Goal: Register for event/course

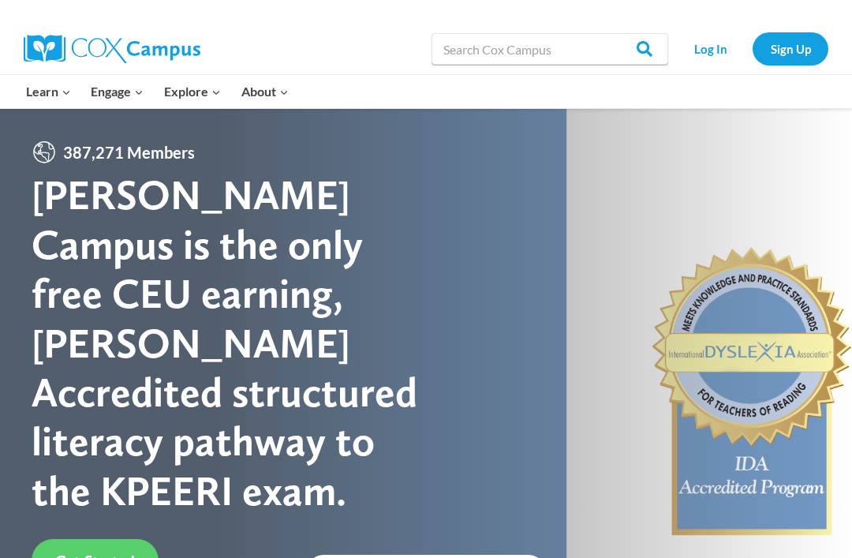
click at [793, 48] on link "Sign Up" at bounding box center [791, 48] width 76 height 32
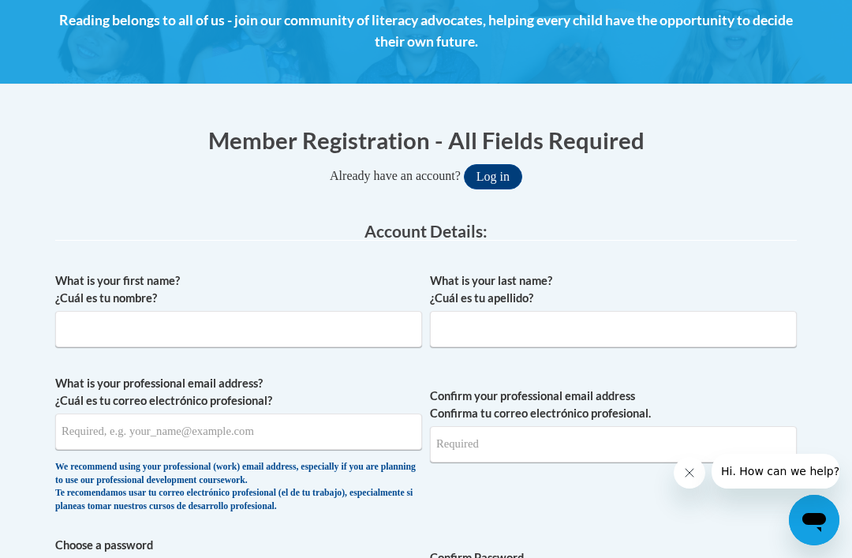
scroll to position [249, 0]
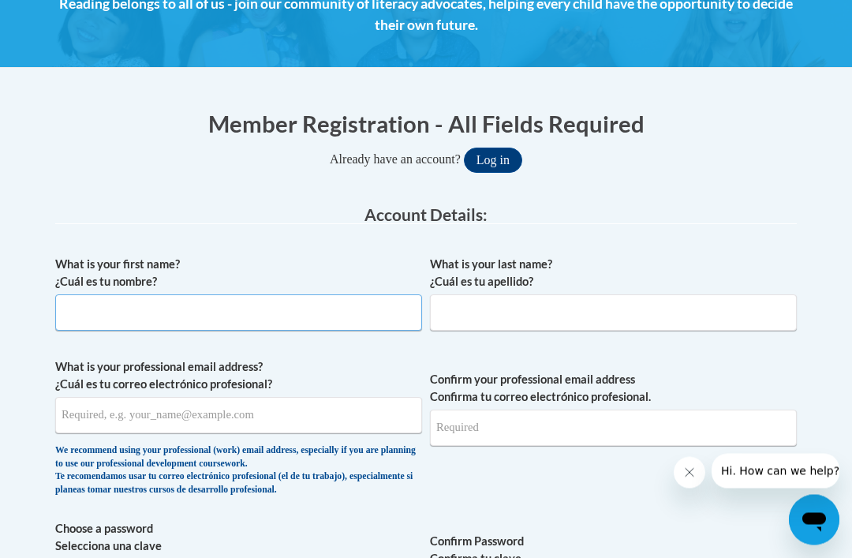
click at [373, 314] on input "What is your first name? ¿Cuál es tu nombre?" at bounding box center [238, 313] width 367 height 36
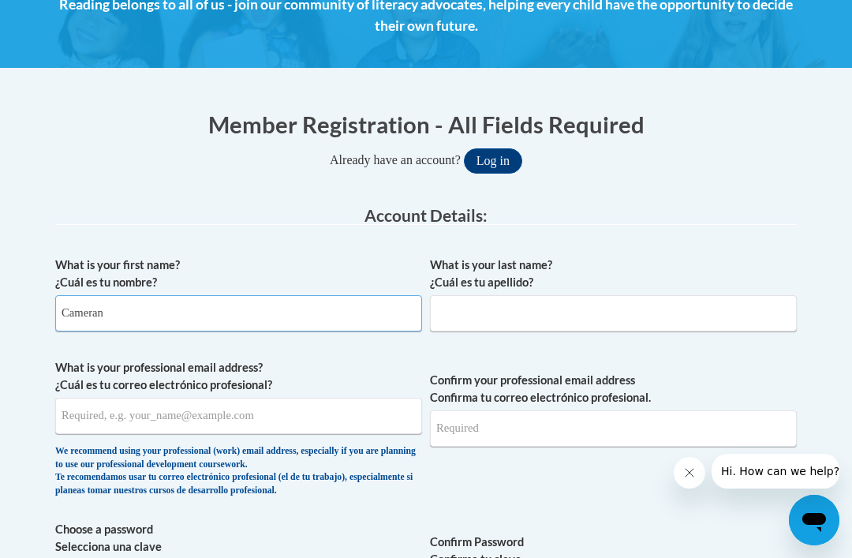
type input "Cameran"
click at [553, 318] on input "What is your last name? ¿Cuál es tu apellido?" at bounding box center [613, 313] width 367 height 36
type input "Blount"
click at [327, 425] on input "What is your professional email address? ¿Cuál es tu correo electrónico profesi…" at bounding box center [238, 416] width 367 height 36
type input "cameran.paige1@gmail.com"
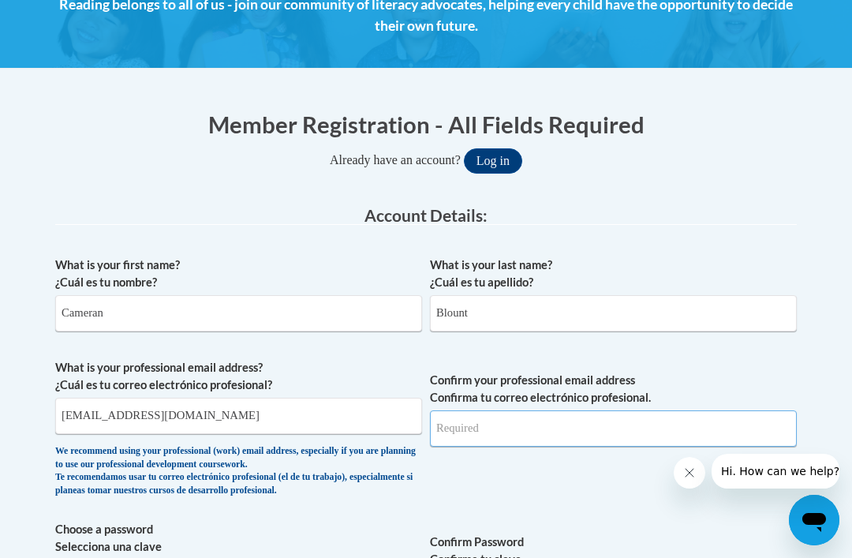
click at [544, 436] on input "Confirm your professional email address Confirma tu correo electrónico profesio…" at bounding box center [613, 428] width 367 height 36
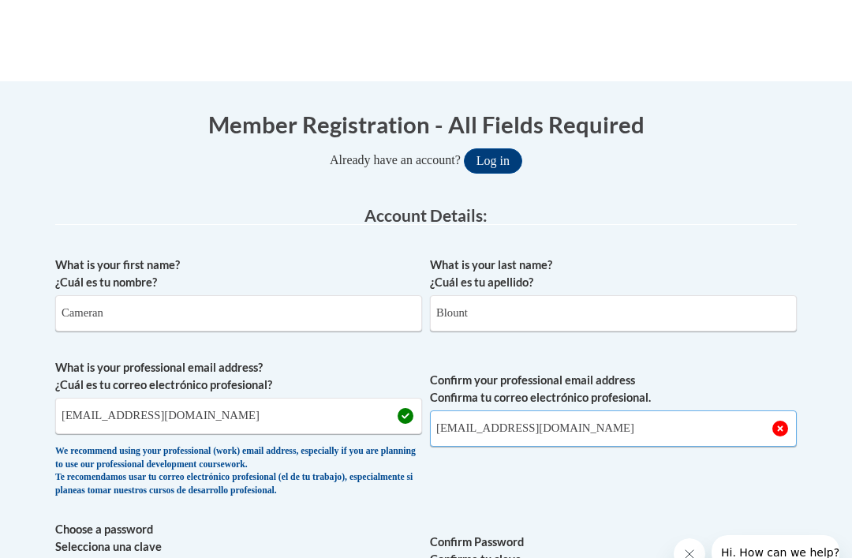
scroll to position [331, 0]
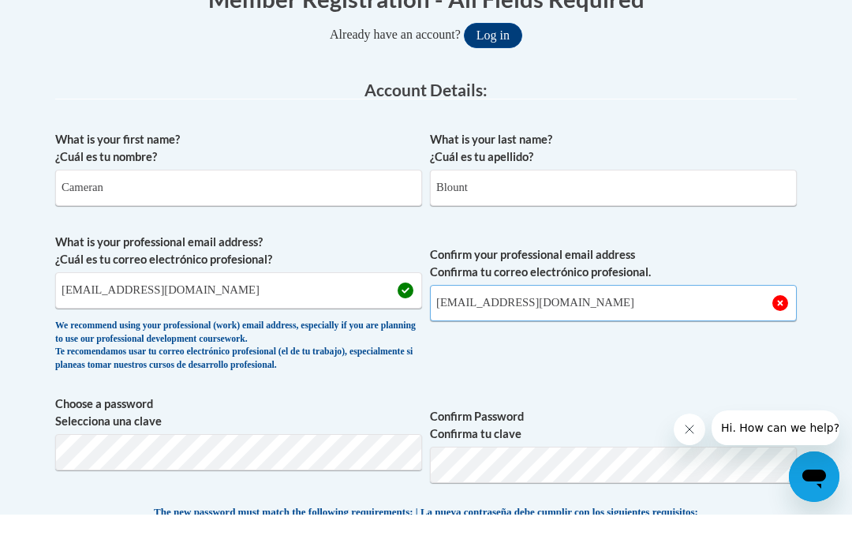
type input "cameran.paige1@gmail.com"
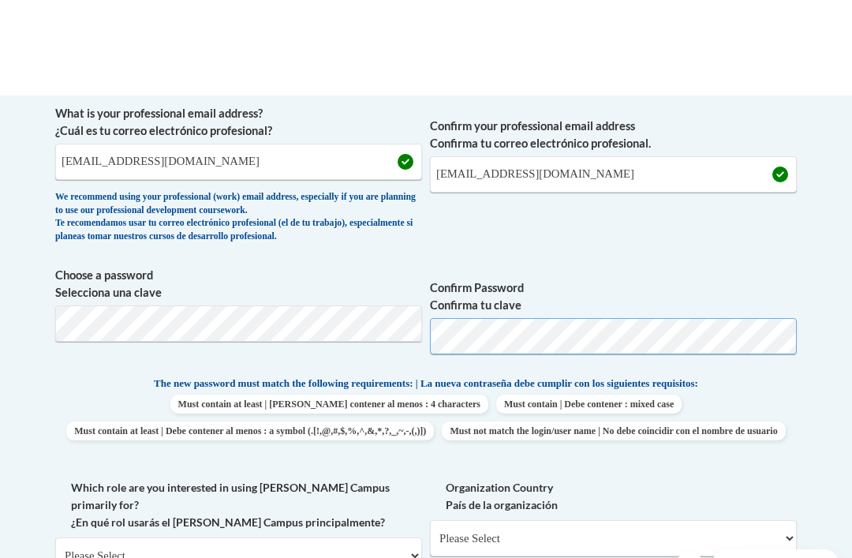
scroll to position [608, 0]
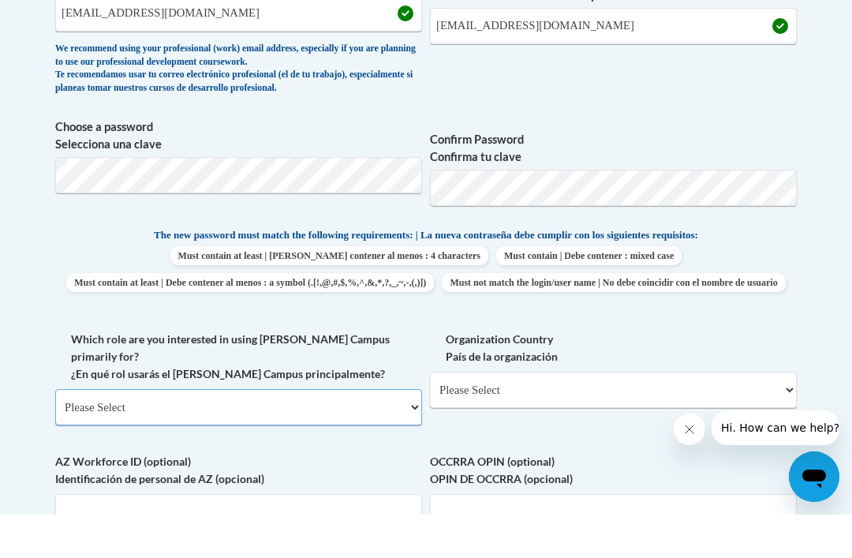
click at [325, 432] on select "Please Select College/University | Colegio/Universidad Community/Nonprofit Part…" at bounding box center [238, 450] width 367 height 36
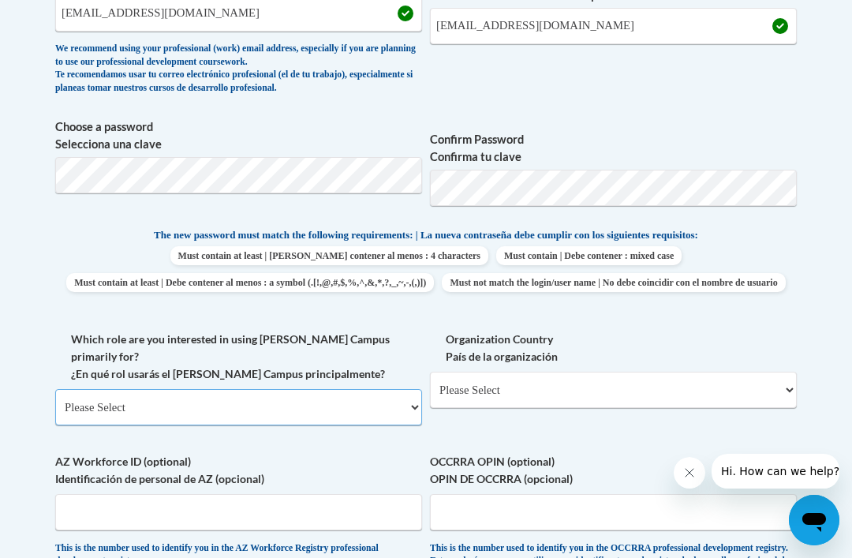
select select "fbf2d438-af2f-41f8-98f1-81c410e29de3"
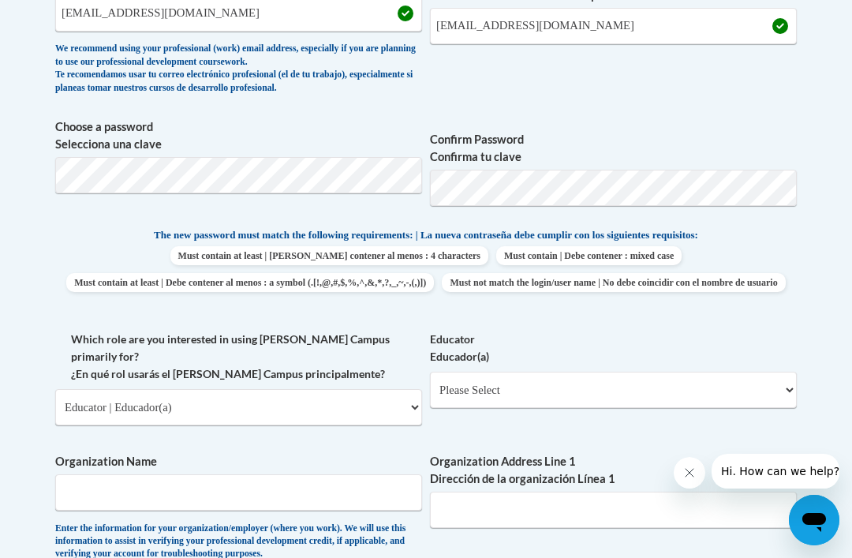
click at [641, 380] on select "Please Select Early Learning/Daycare Teacher/Family Home Care Provider | Maestr…" at bounding box center [613, 390] width 367 height 36
select select "5e2af403-4f2c-4e49-a02f-103e55d7b75b"
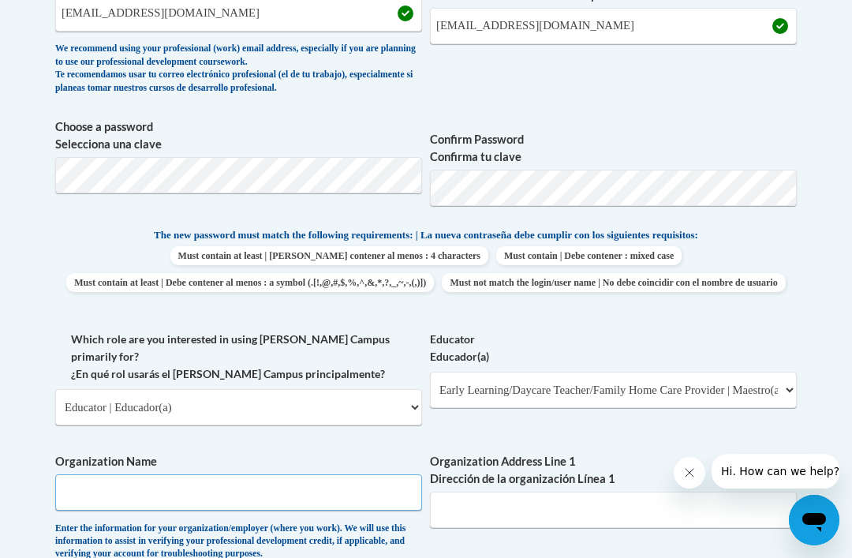
click at [290, 474] on input "Organization Name" at bounding box center [238, 492] width 367 height 36
type input "St. Stephen’s Dayschool"
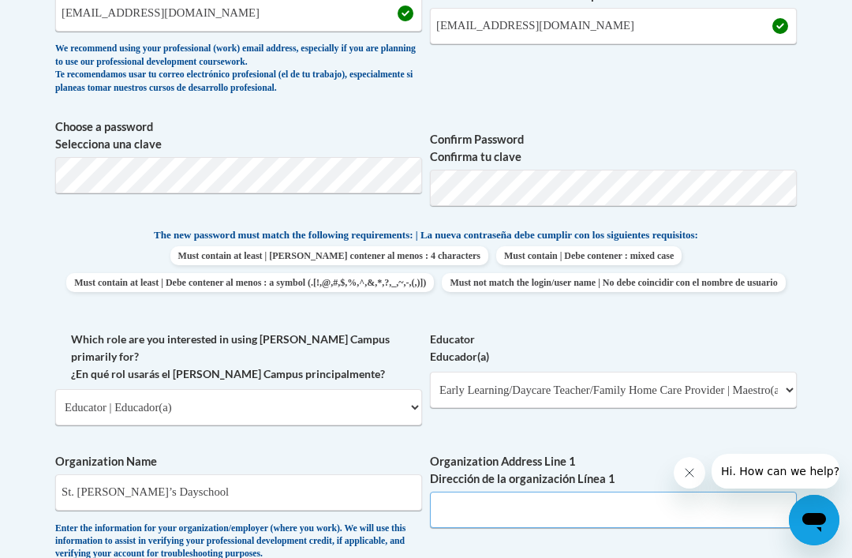
click at [602, 492] on input "Organization Address Line 1 Dirección de la organización Línea 1" at bounding box center [613, 510] width 367 height 36
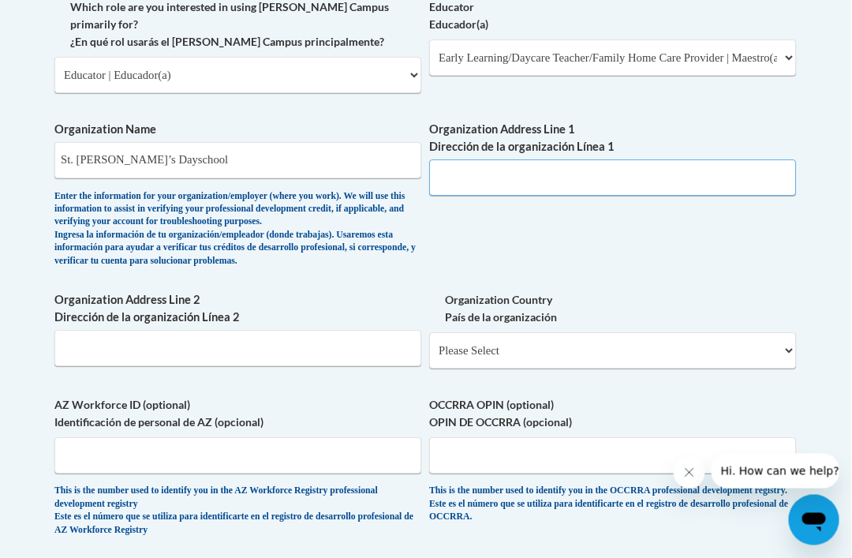
scroll to position [974, 187]
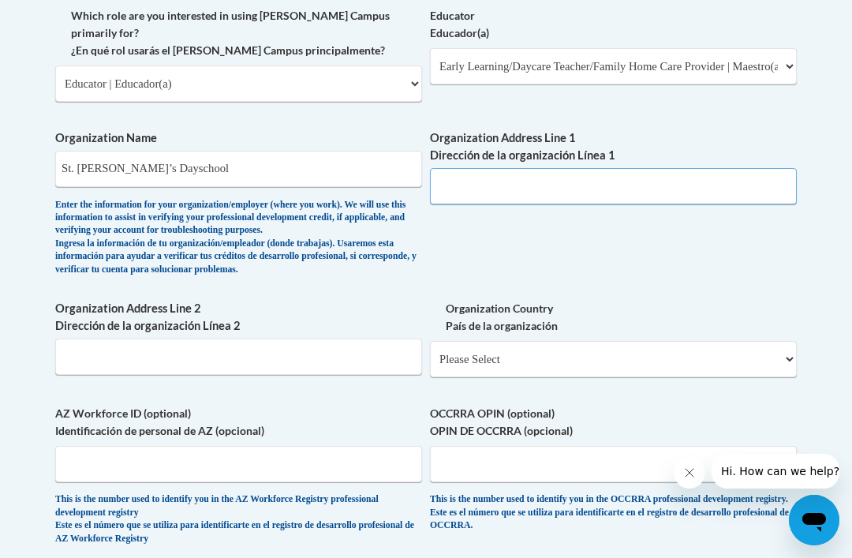
click at [533, 168] on input "Organization Address Line 1 Dirección de la organización Línea 1" at bounding box center [613, 186] width 367 height 36
paste input "220 S Wayne St, Milledgeville, GA 31061"
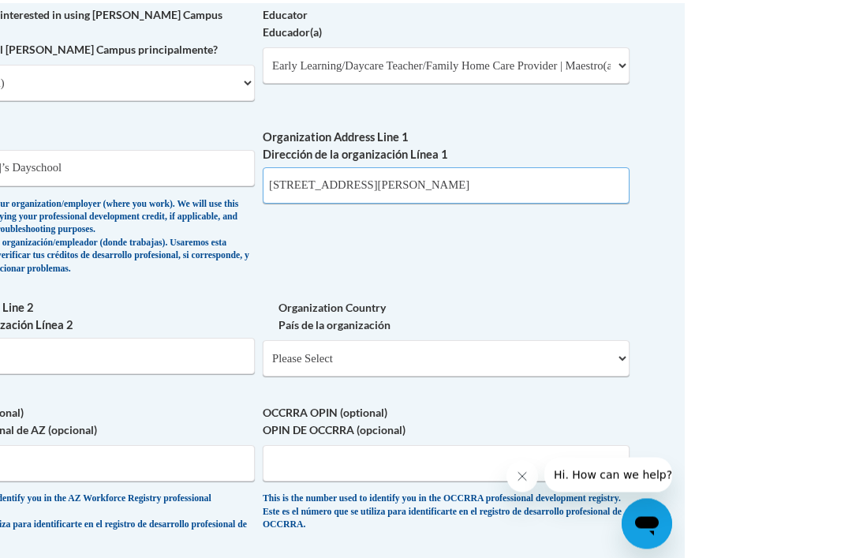
scroll to position [980, 21]
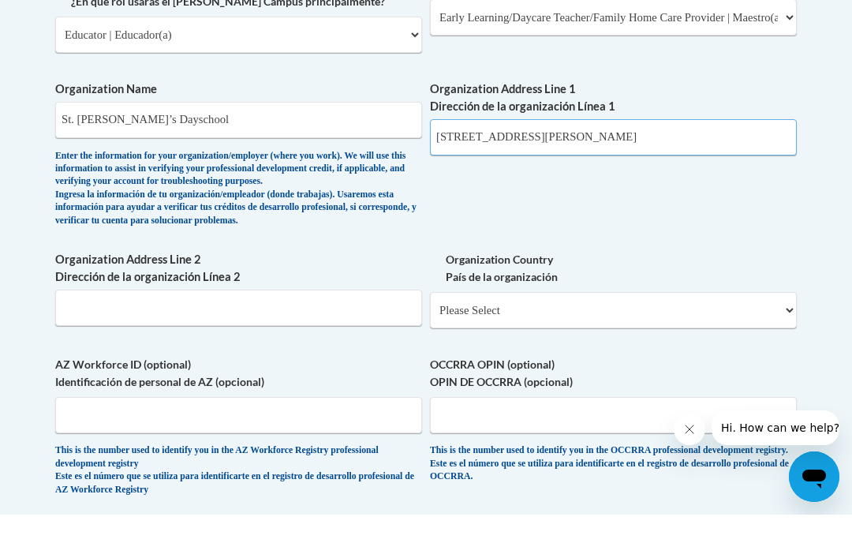
type input "220 S Wayne St, Milledgeville, GA 31061"
click at [694, 335] on select "Please Select United States | Estados Unidos Outside of the United States | Fue…" at bounding box center [613, 353] width 367 height 36
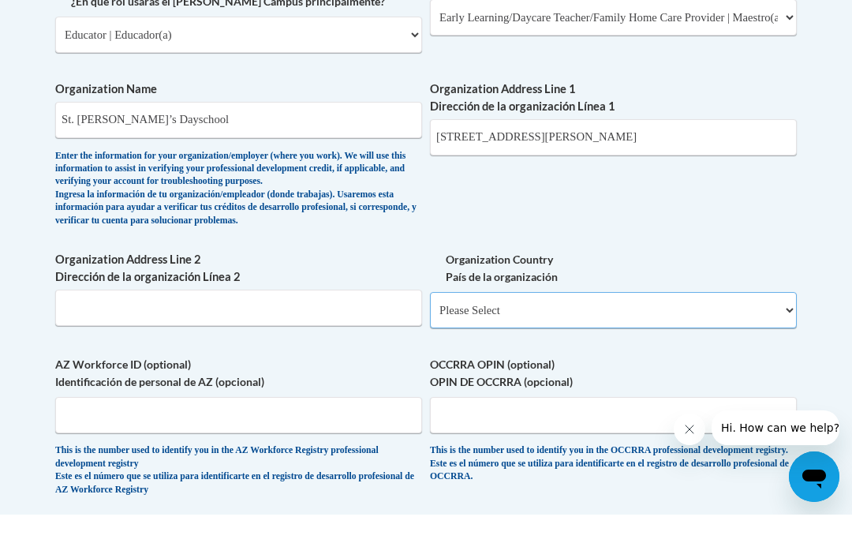
scroll to position [1023, 22]
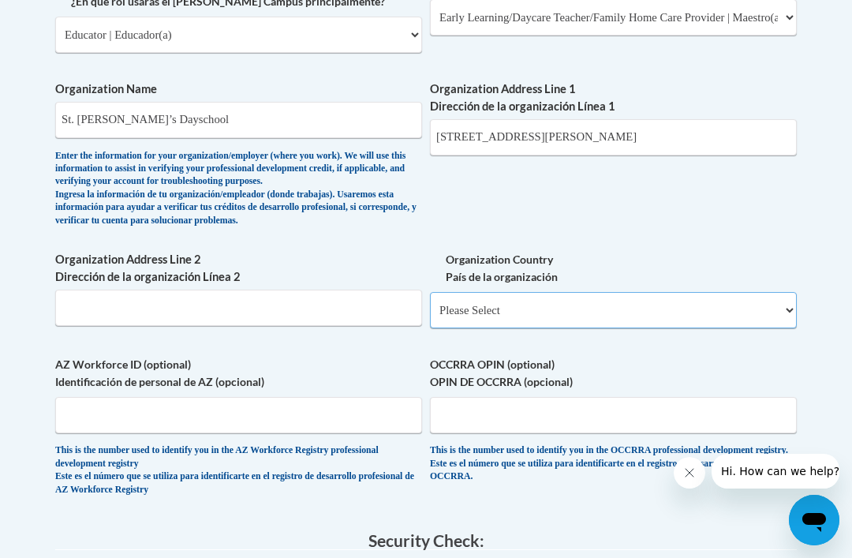
select select "ad49bcad-a171-4b2e-b99c-48b446064914"
select select
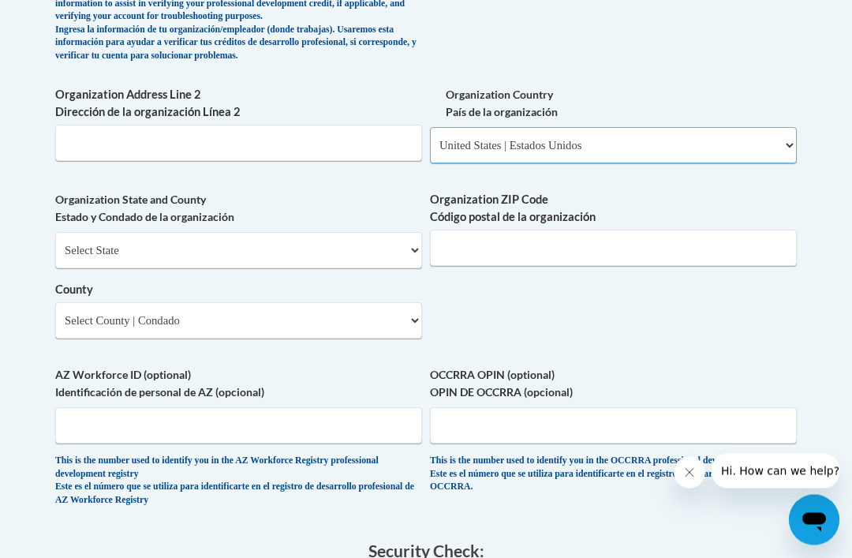
scroll to position [1188, 0]
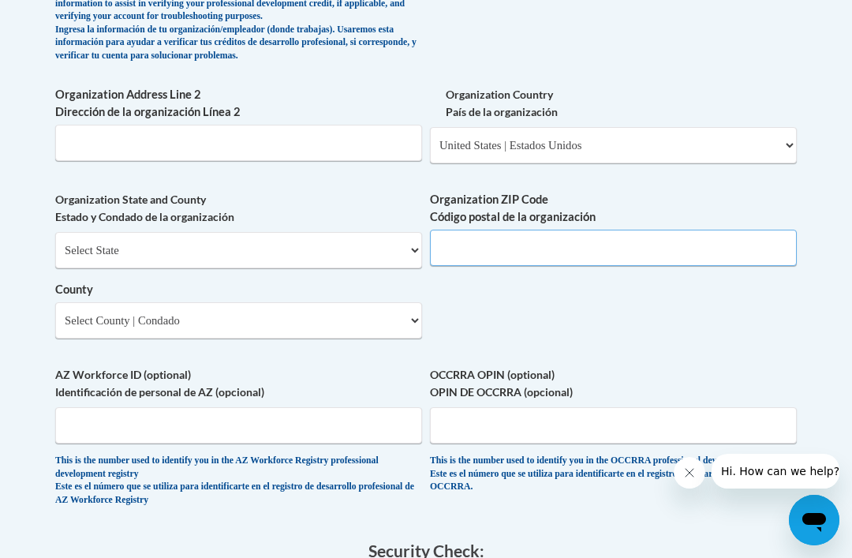
click at [707, 230] on input "Organization ZIP Code Código postal de la organización" at bounding box center [613, 248] width 367 height 36
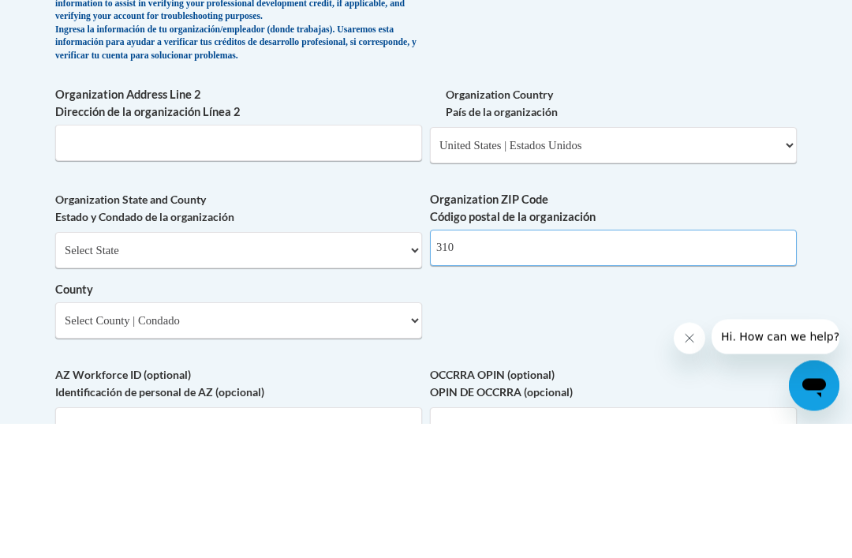
scroll to position [1053, 0]
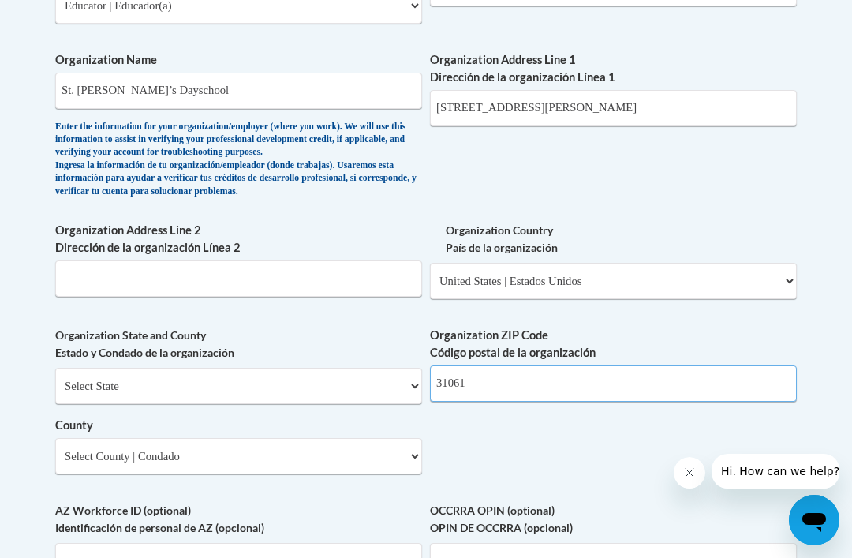
type input "31061"
click at [707, 263] on select "Please Select United States | Estados Unidos Outside of the United States | Fue…" at bounding box center [613, 281] width 367 height 36
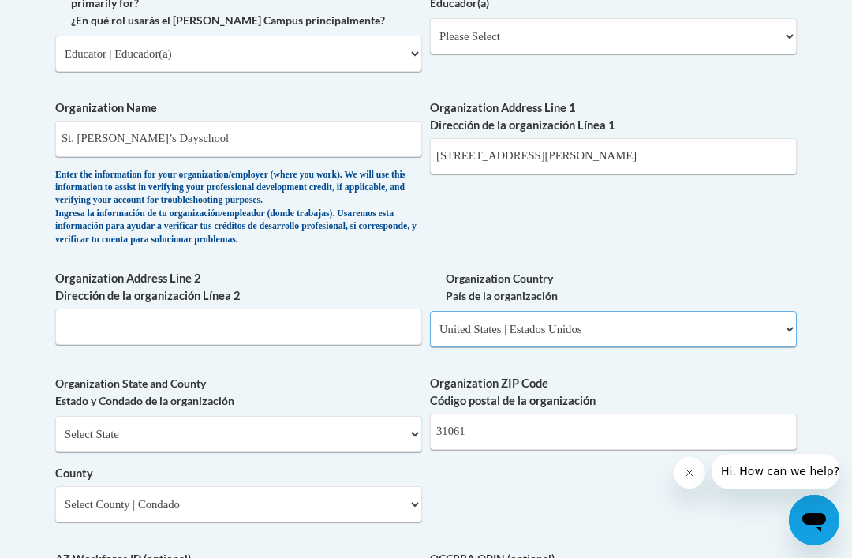
scroll to position [1004, 0]
click at [405, 417] on select "Select State Alabama Alaska Arizona Arkansas California Colorado Connecticut De…" at bounding box center [238, 435] width 367 height 36
select select "Georgia"
click at [397, 487] on select "Select County Appling Atkinson Bacon Baker Baldwin Banks Barrow Bartow Ben Hill…" at bounding box center [238, 505] width 367 height 36
select select "Baldwin"
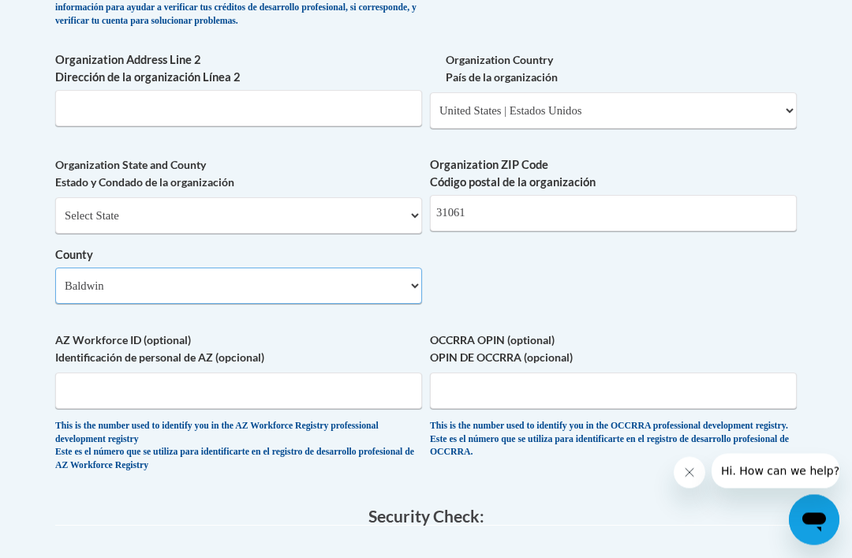
scroll to position [1223, 0]
click at [357, 372] on input "AZ Workforce ID (optional) Identificación de personal de AZ (opcional)" at bounding box center [238, 390] width 367 height 36
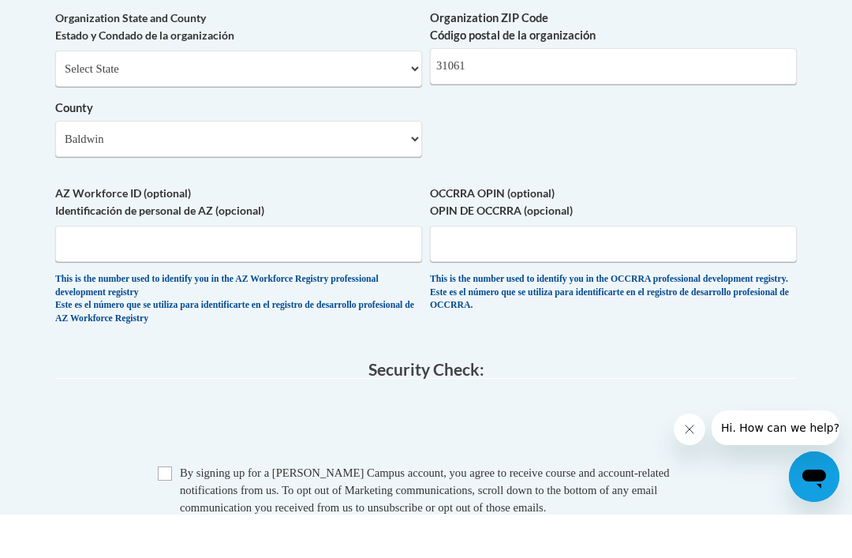
scroll to position [1371, 0]
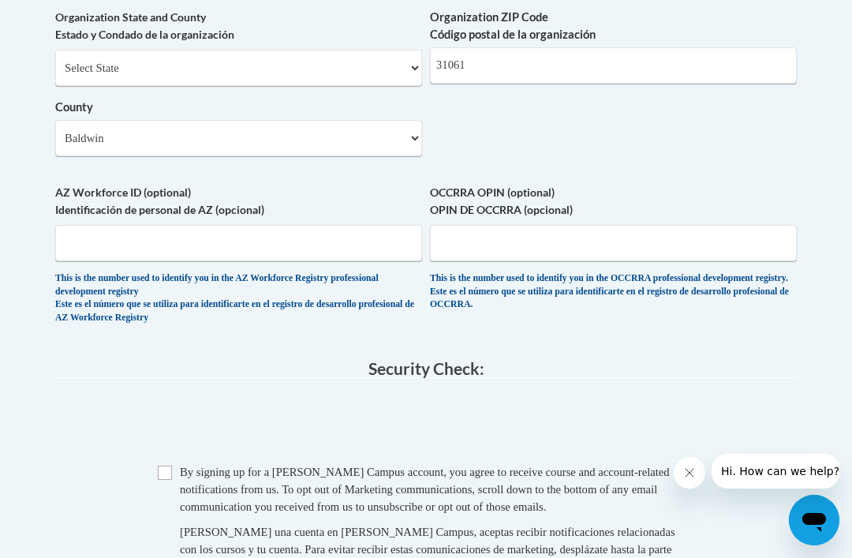
click at [163, 466] on input "Checkbox" at bounding box center [165, 473] width 14 height 14
checkbox input "true"
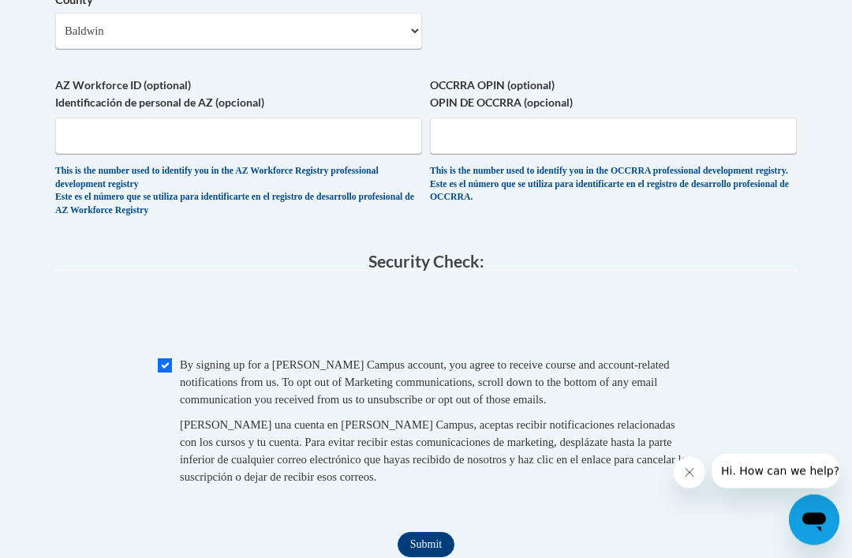
scroll to position [1478, 0]
click at [428, 532] on input "Submit" at bounding box center [426, 544] width 57 height 25
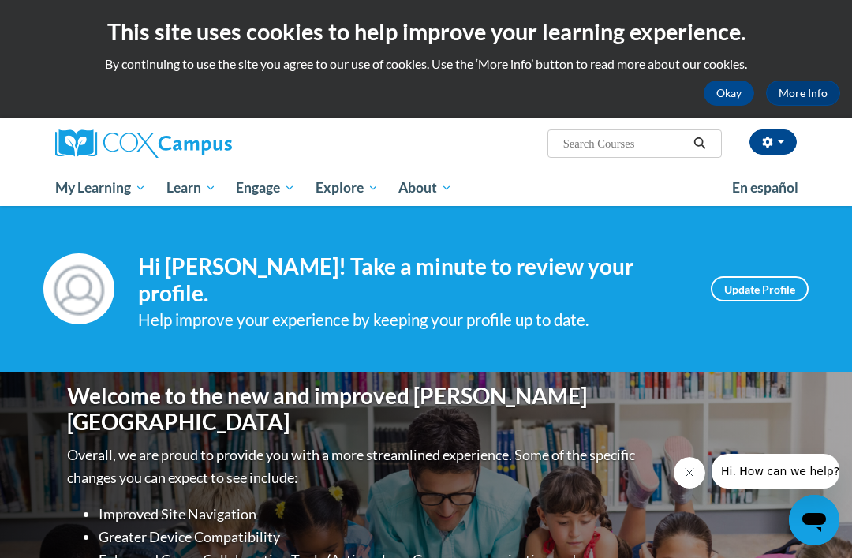
click at [642, 145] on input "Search..." at bounding box center [625, 143] width 126 height 19
type input "TALK"
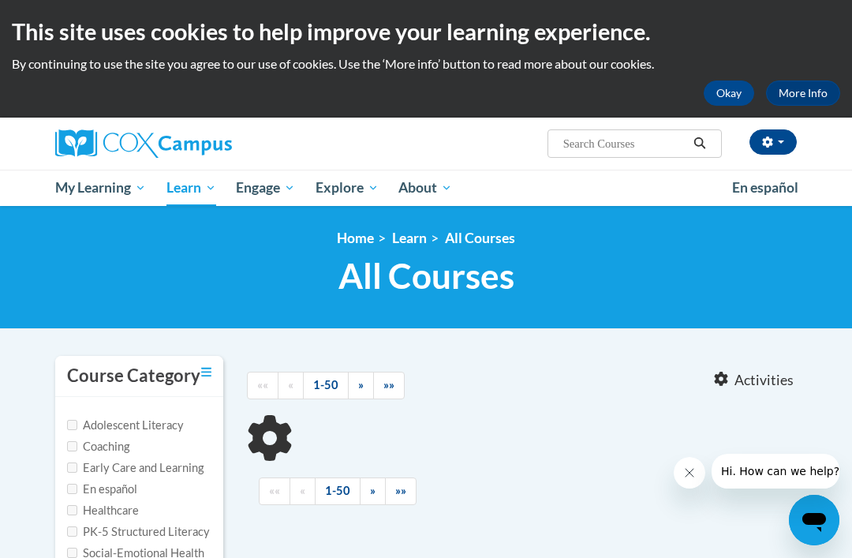
type input "TALK"
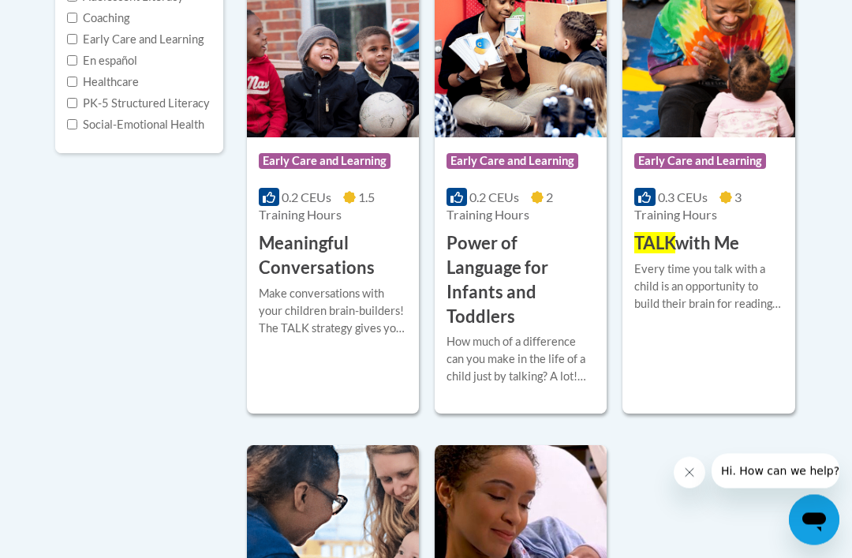
scroll to position [432, 0]
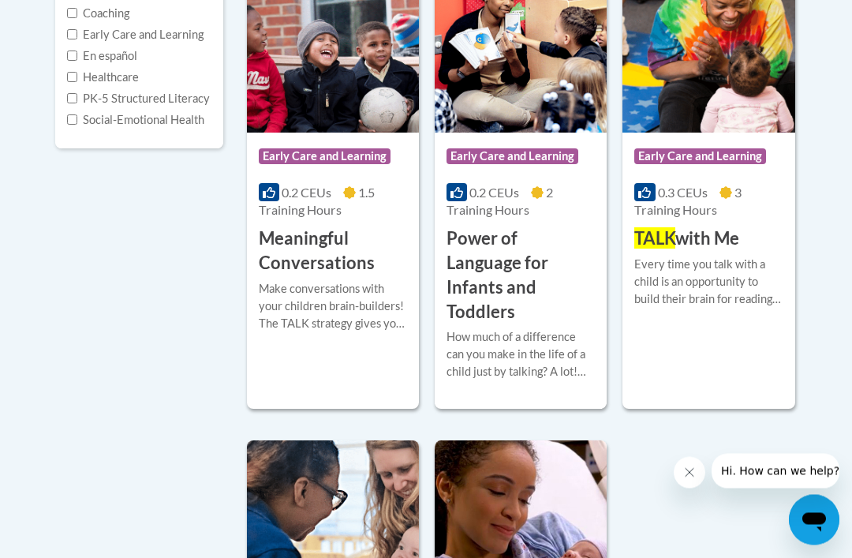
click at [708, 243] on h3 "TALK with Me" at bounding box center [686, 239] width 105 height 24
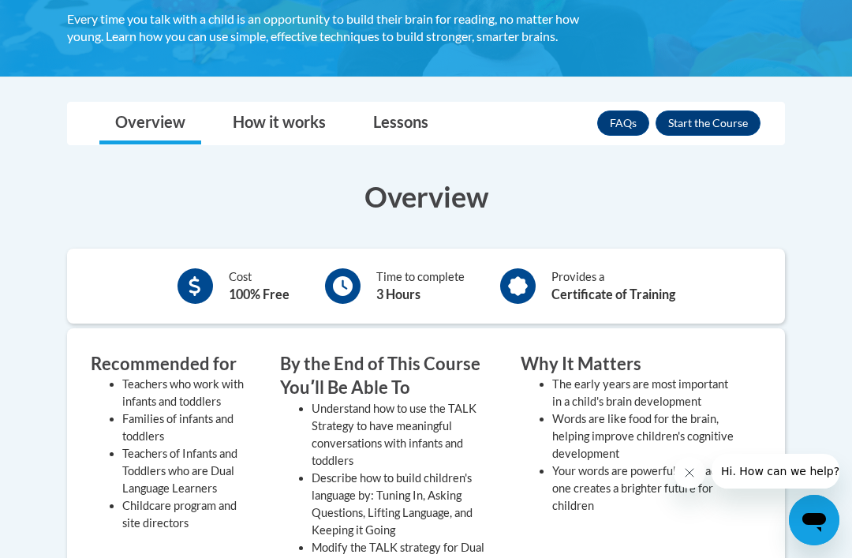
scroll to position [311, 0]
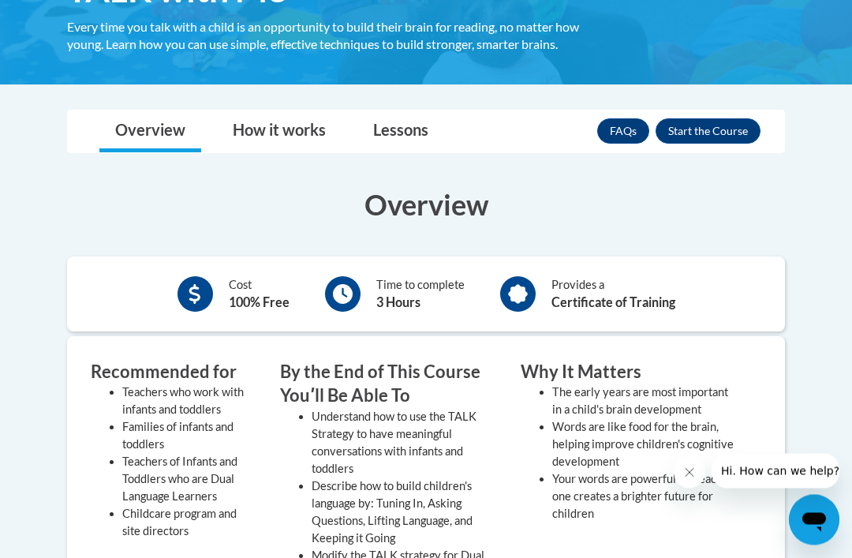
click at [745, 129] on button "Enroll" at bounding box center [708, 131] width 105 height 25
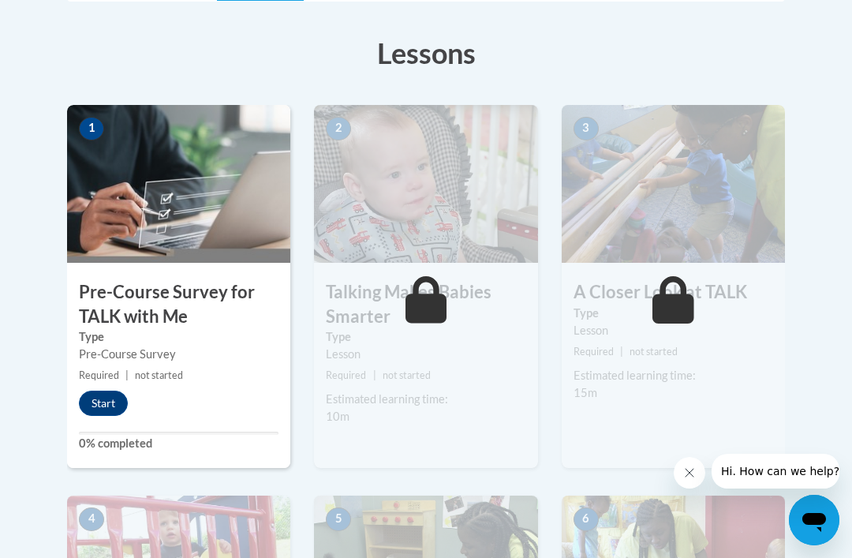
scroll to position [437, 0]
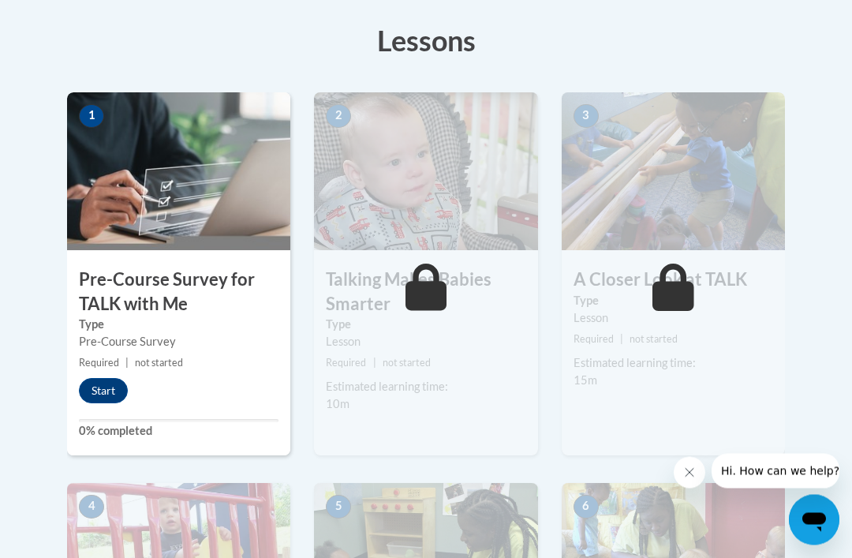
click at [102, 389] on button "Start" at bounding box center [103, 391] width 49 height 25
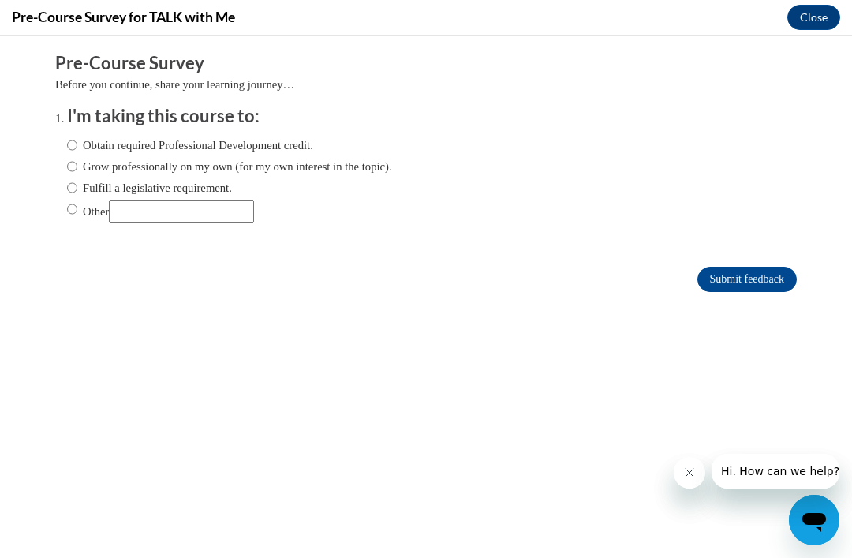
scroll to position [401, 0]
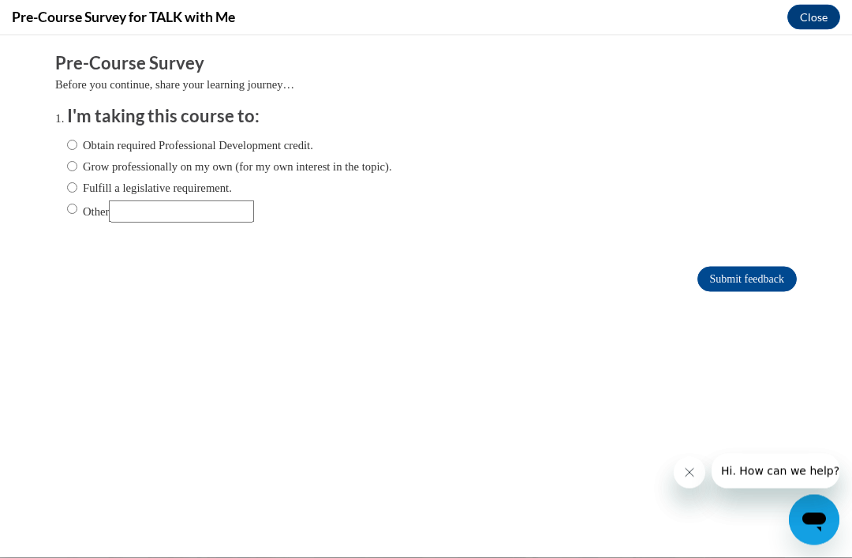
click at [75, 181] on input "Fulfill a legislative requirement." at bounding box center [72, 186] width 10 height 17
radio input "true"
click at [761, 264] on form "Pre-Course Survey Before you continue, share your learning journey… I'm taking …" at bounding box center [426, 178] width 742 height 257
click at [759, 276] on input "Submit feedback" at bounding box center [747, 278] width 99 height 25
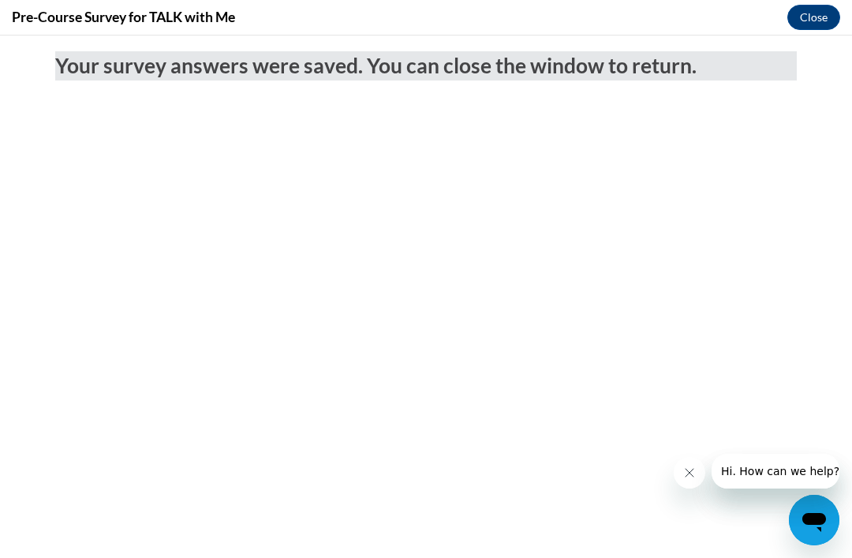
scroll to position [0, 0]
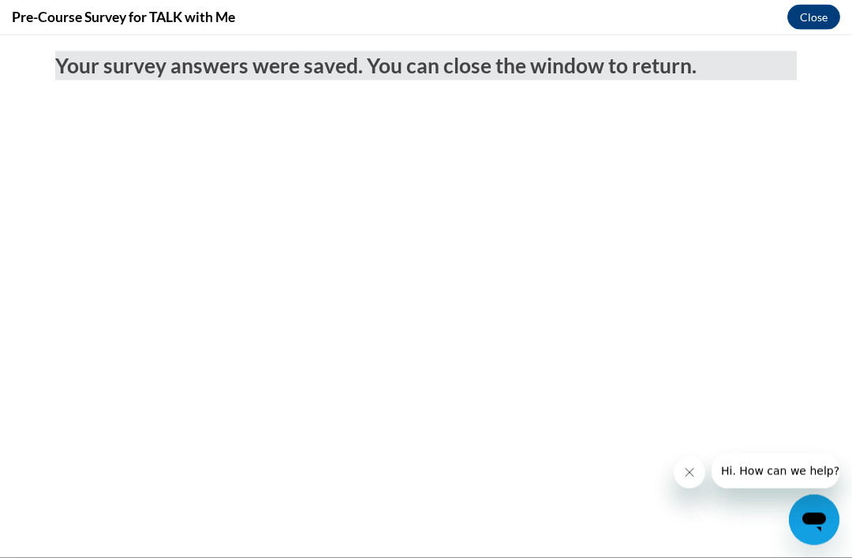
click at [814, 13] on button "Close" at bounding box center [813, 17] width 53 height 25
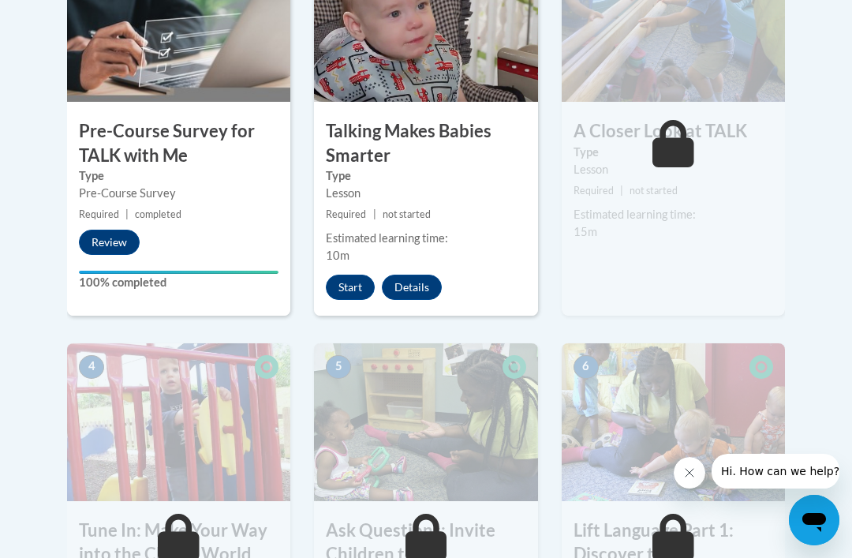
click at [353, 285] on button "Start" at bounding box center [350, 287] width 49 height 25
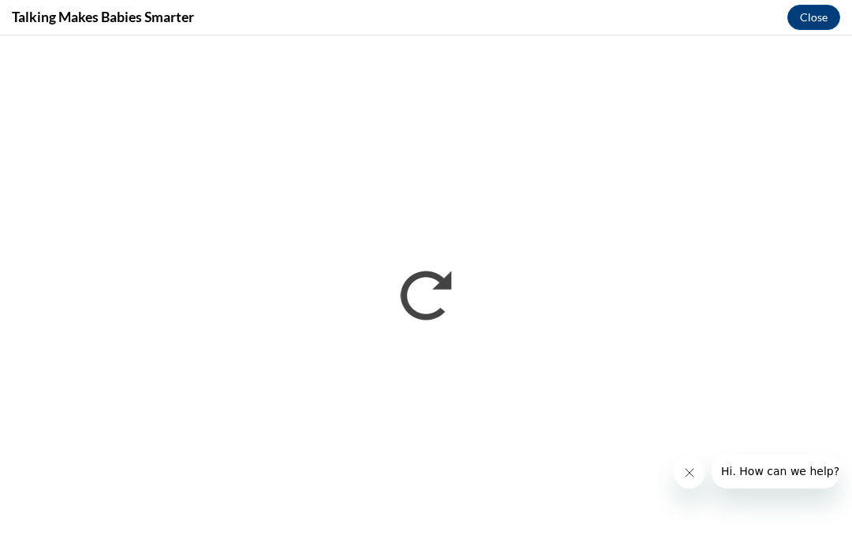
scroll to position [903, 0]
click at [811, 6] on button "Close" at bounding box center [813, 17] width 53 height 25
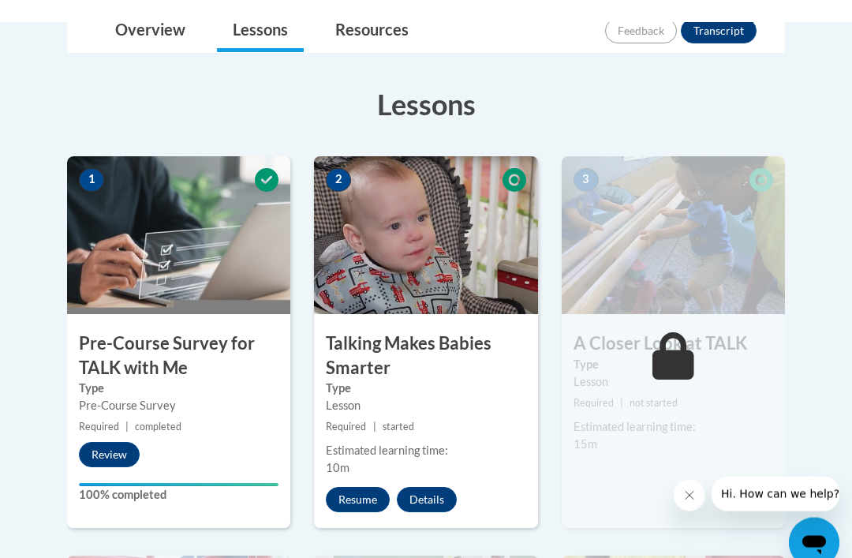
scroll to position [373, 0]
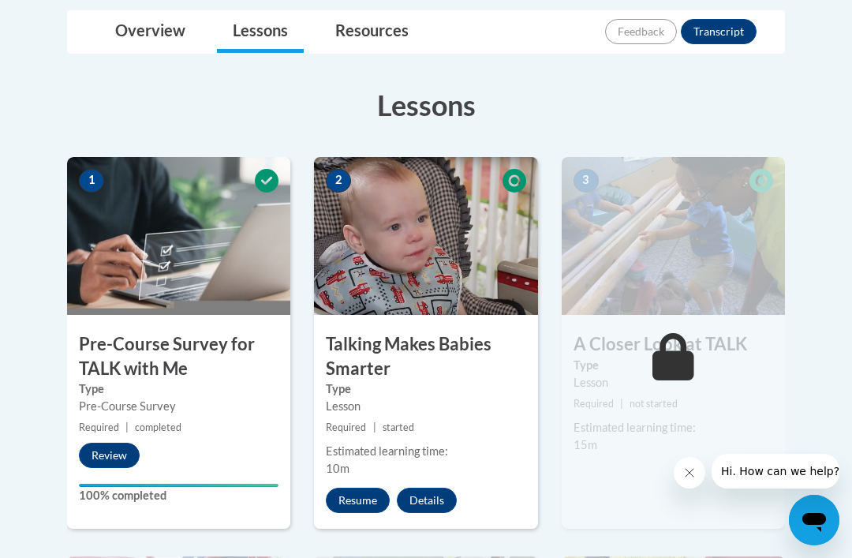
click at [361, 503] on button "Resume" at bounding box center [358, 500] width 64 height 25
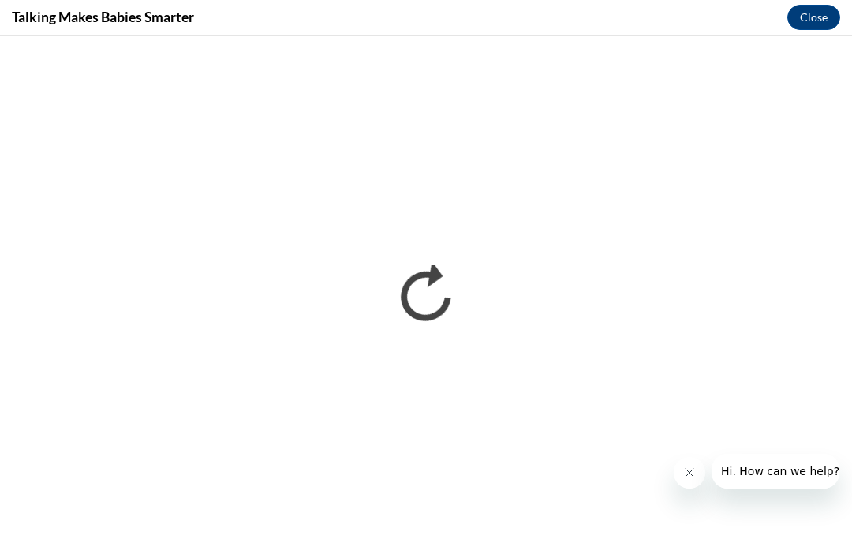
scroll to position [0, 0]
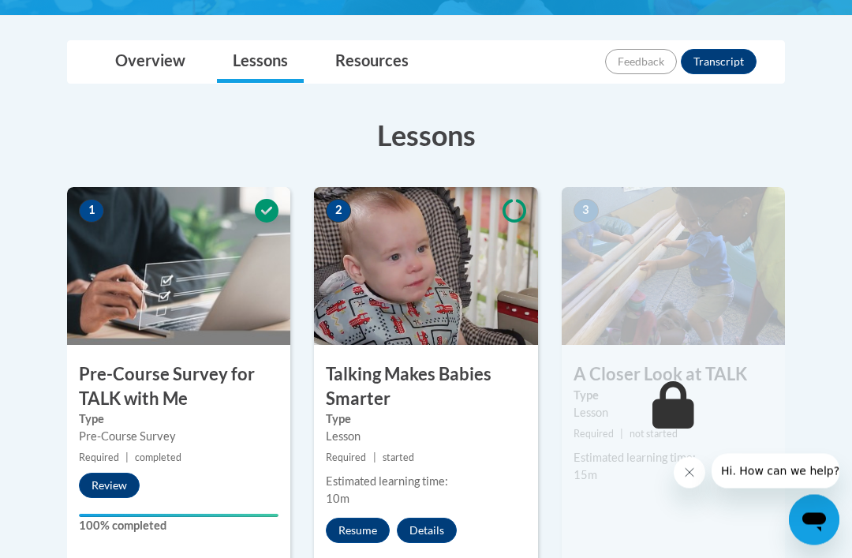
scroll to position [343, 0]
click at [514, 371] on h3 "Talking Makes Babies Smarter" at bounding box center [425, 386] width 223 height 49
click at [502, 406] on h3 "Talking Makes Babies Smarter" at bounding box center [425, 386] width 223 height 49
click at [410, 275] on img at bounding box center [425, 266] width 223 height 158
click at [412, 286] on img at bounding box center [425, 266] width 223 height 158
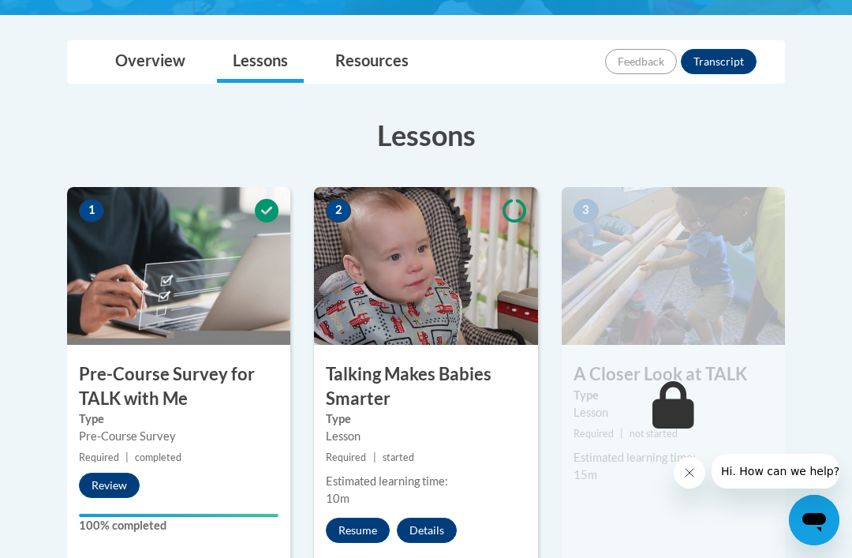
click at [359, 529] on button "Resume" at bounding box center [358, 530] width 64 height 25
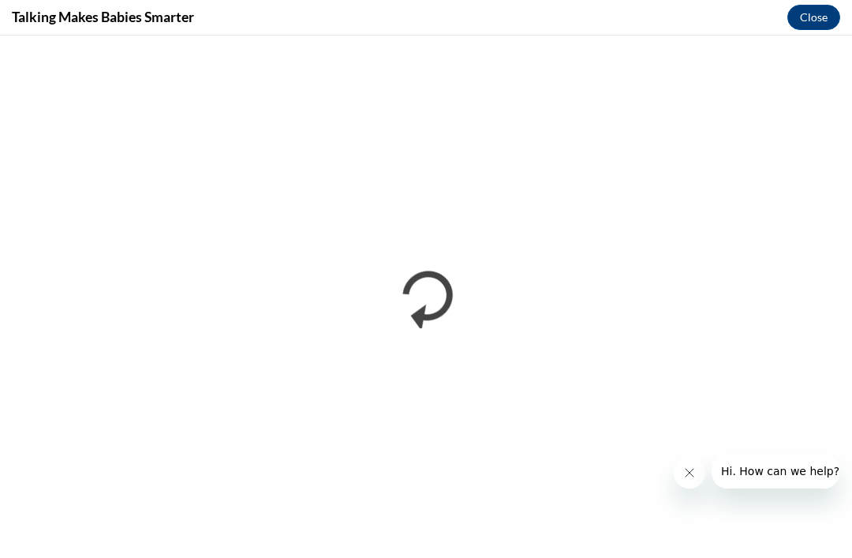
scroll to position [0, 0]
click at [694, 466] on icon "Close message from company" at bounding box center [689, 472] width 13 height 13
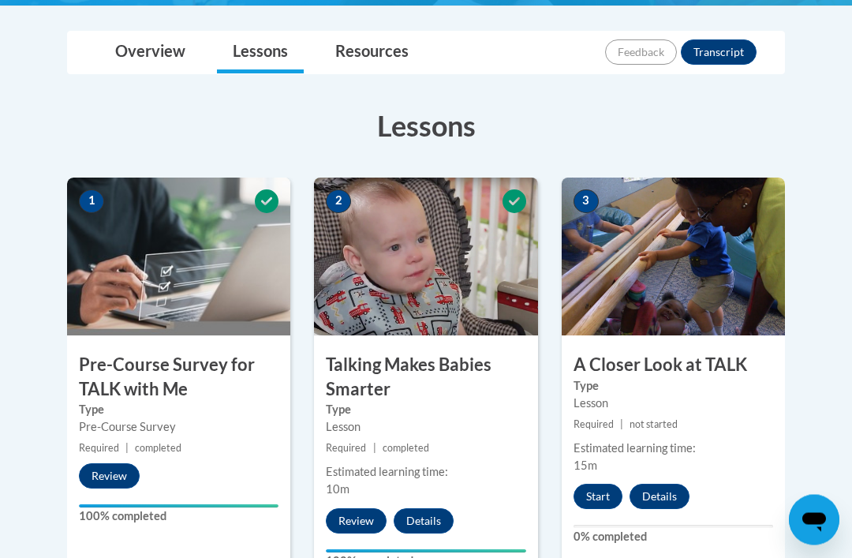
scroll to position [405, 0]
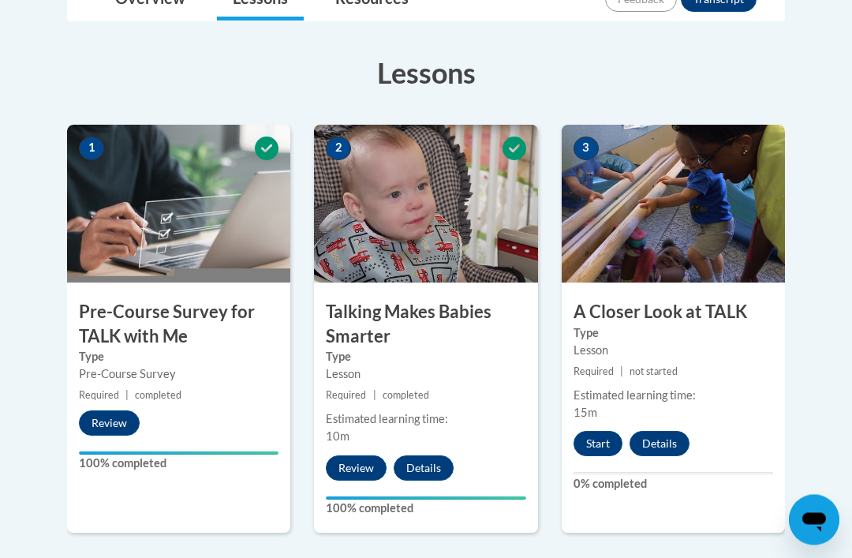
click at [700, 301] on h3 "A Closer Look at TALK" at bounding box center [673, 313] width 223 height 24
click at [604, 437] on button "Start" at bounding box center [598, 443] width 49 height 25
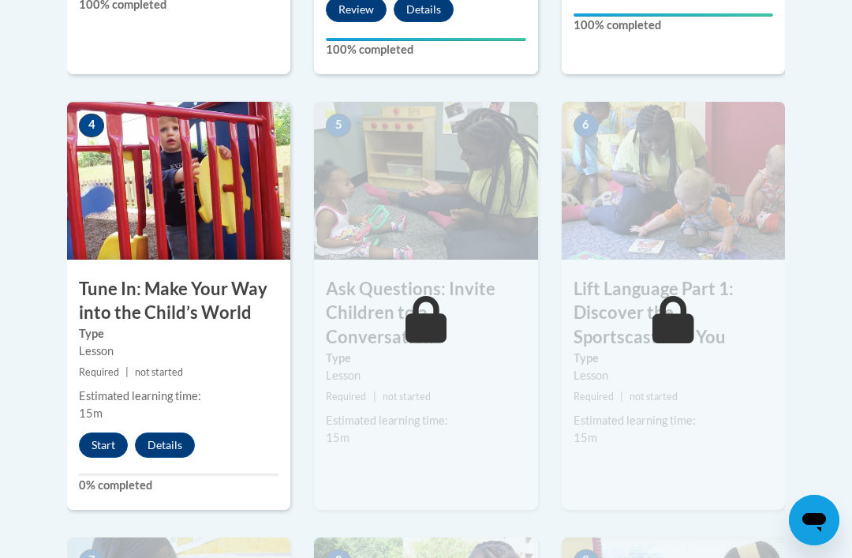
scroll to position [847, 0]
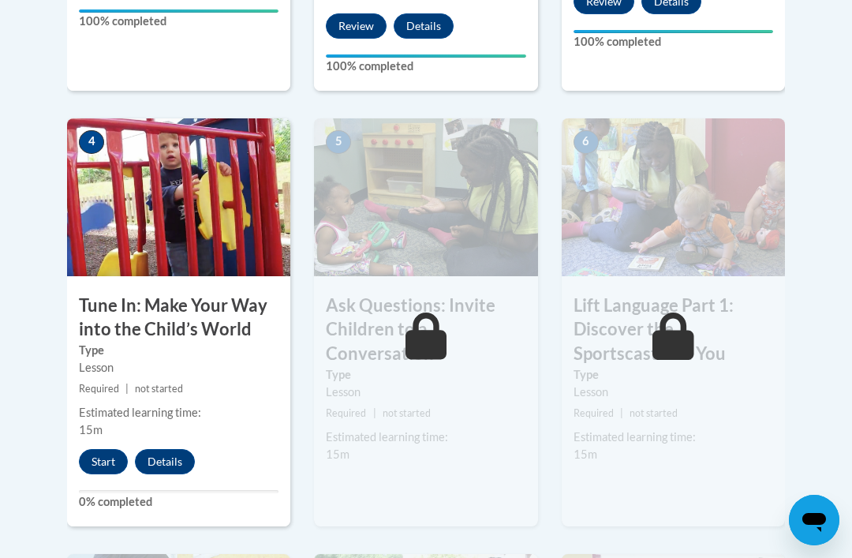
click at [175, 207] on img at bounding box center [178, 197] width 223 height 158
click at [88, 455] on button "Start" at bounding box center [103, 461] width 49 height 25
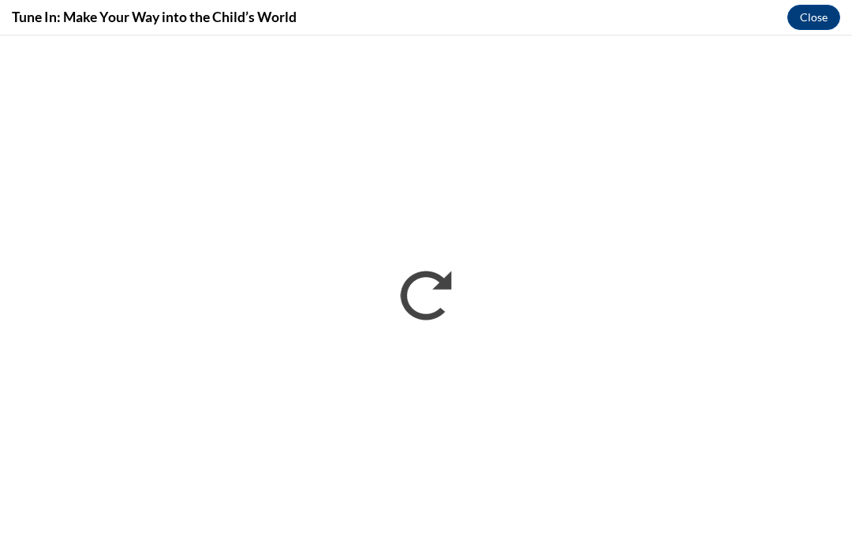
scroll to position [0, 0]
